Goal: Browse casually

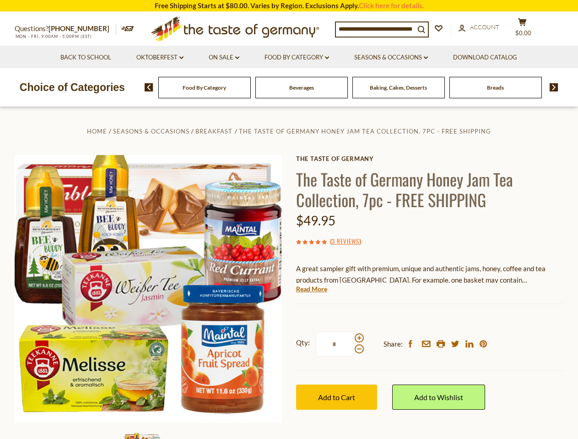
click at [289, 220] on div "Home Seasons & Occasions Breakfast The Taste of Germany Honey Jam Tea Collectio…" at bounding box center [289, 301] width 563 height 352
click at [378, 28] on input at bounding box center [375, 28] width 79 height 13
click at [528, 29] on span "$0.00" at bounding box center [523, 32] width 16 height 7
click at [159, 58] on link "Oktoberfest dropdown_arrow" at bounding box center [159, 58] width 47 height 10
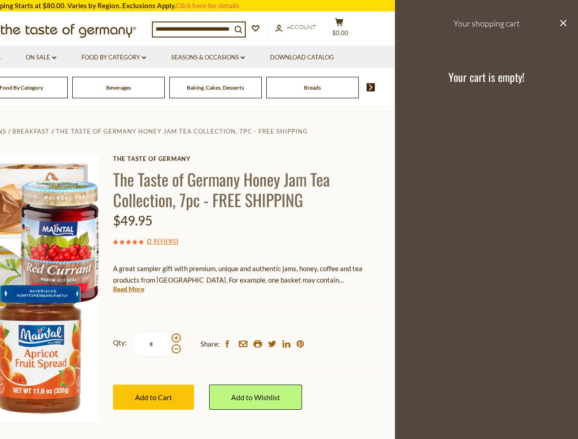
click at [224, 58] on link "Seasons & Occasions dropdown_arrow" at bounding box center [208, 58] width 74 height 10
click at [297, 58] on link "Download Catalog" at bounding box center [302, 58] width 64 height 10
click at [351, 87] on header "Free Shipping Starts at $80.00. Varies by Region. Exclusions Apply. Click here …" at bounding box center [106, 53] width 578 height 107
click at [146, 87] on header "Free Shipping Starts at $80.00. Varies by Region. Exclusions Apply. Click here …" at bounding box center [106, 53] width 578 height 107
click at [551, 87] on footer "Your cart is empty!" at bounding box center [486, 76] width 183 height 59
